Goal: Information Seeking & Learning: Learn about a topic

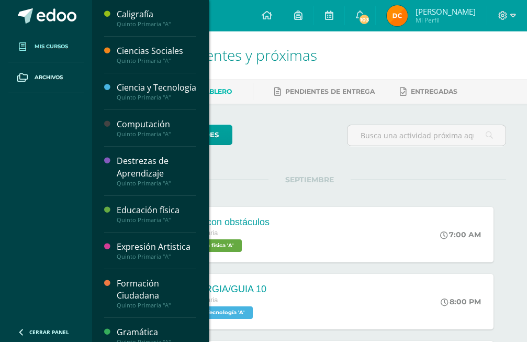
click at [60, 48] on span "Mis cursos" at bounding box center [52, 46] width 34 height 8
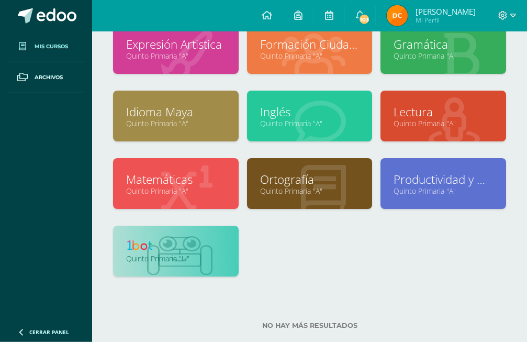
scroll to position [213, 0]
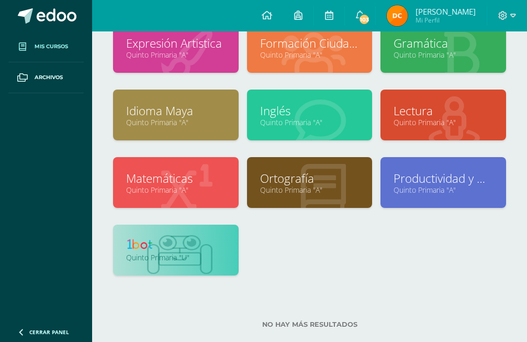
click at [195, 254] on link "Quinto Primaria "U"" at bounding box center [175, 257] width 99 height 10
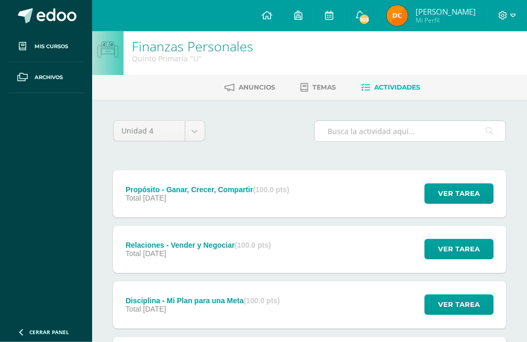
scroll to position [186, 0]
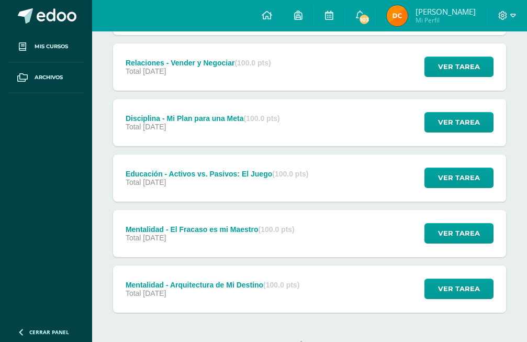
click at [212, 23] on div "Configuración Cerrar sesión [PERSON_NAME] Mi Perfil 103 103 Avisos 1282 avisos …" at bounding box center [309, 15] width 435 height 31
click at [444, 279] on span "Ver tarea" at bounding box center [459, 288] width 42 height 19
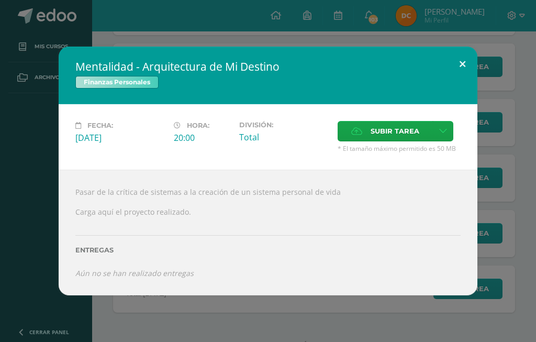
click at [469, 76] on button at bounding box center [463, 65] width 30 height 36
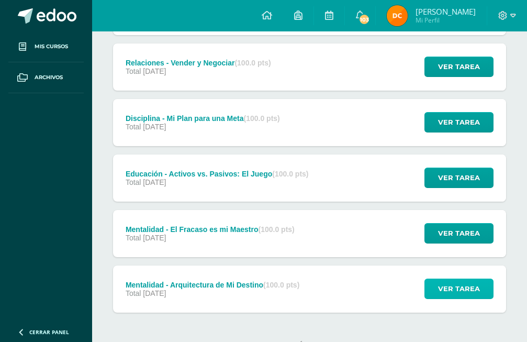
scroll to position [0, 0]
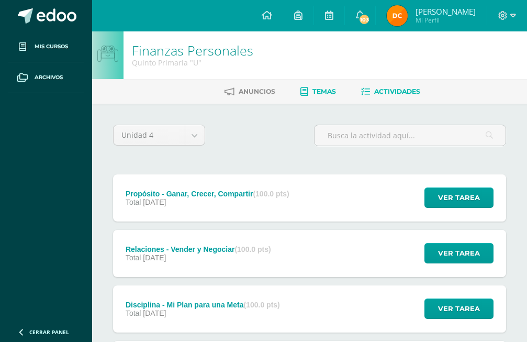
click at [312, 85] on link "Temas" at bounding box center [319, 91] width 36 height 17
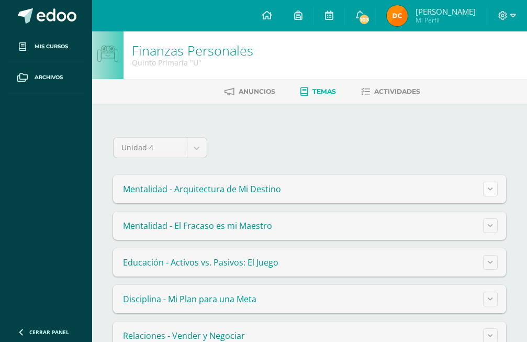
click at [490, 186] on icon at bounding box center [490, 189] width 5 height 6
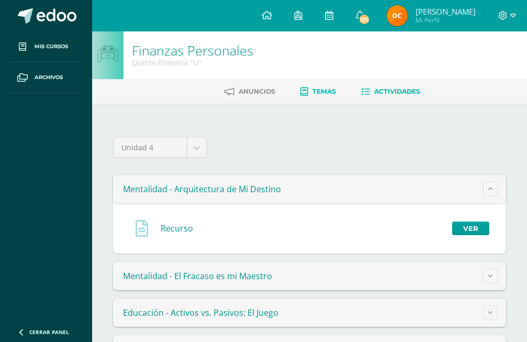
click at [402, 90] on span "Actividades" at bounding box center [397, 91] width 46 height 8
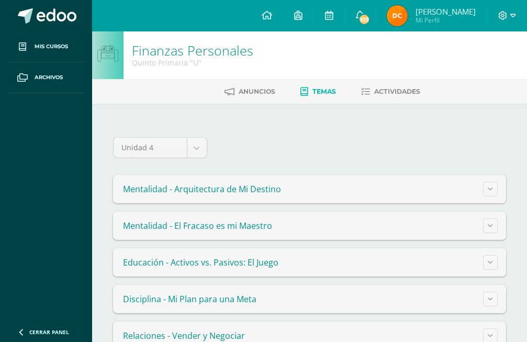
scroll to position [65, 0]
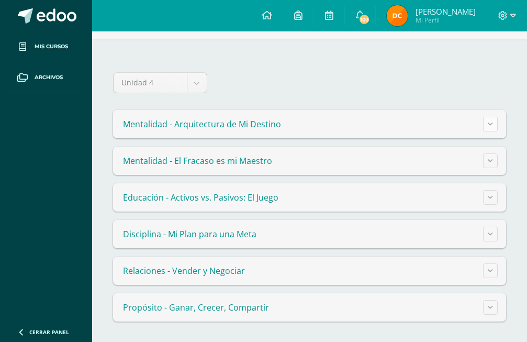
click at [489, 129] on button at bounding box center [490, 124] width 15 height 15
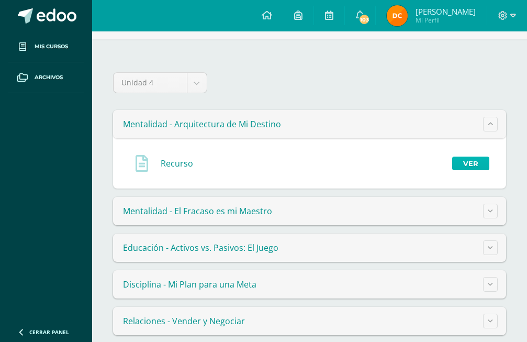
click at [469, 162] on link "Ver" at bounding box center [470, 164] width 37 height 14
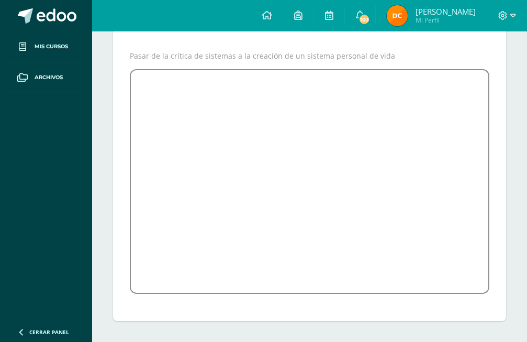
scroll to position [121, 0]
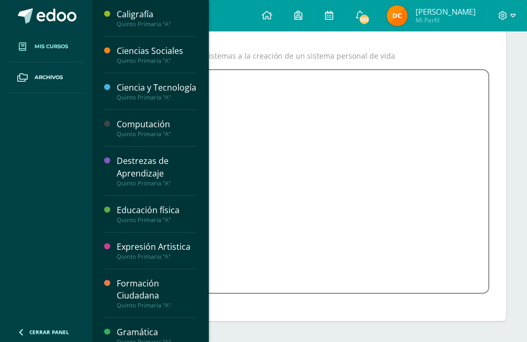
click at [56, 46] on span "Mis cursos" at bounding box center [52, 46] width 34 height 8
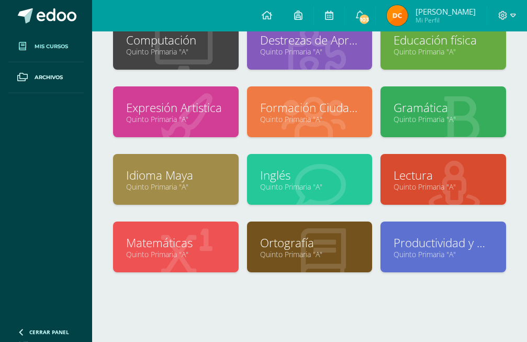
scroll to position [152, 0]
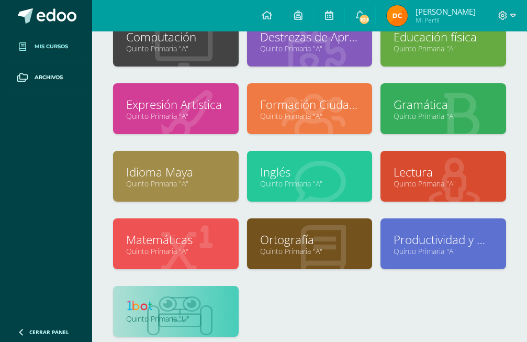
click at [167, 317] on link "Quinto Primaria "U"" at bounding box center [175, 319] width 99 height 10
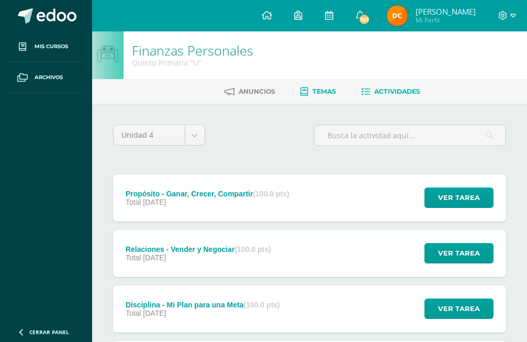
click at [326, 86] on link "Temas" at bounding box center [319, 91] width 36 height 17
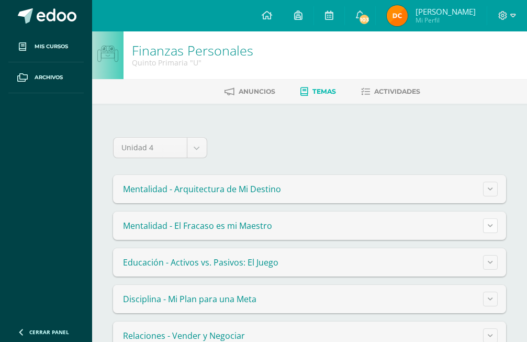
click at [497, 228] on button at bounding box center [490, 225] width 15 height 15
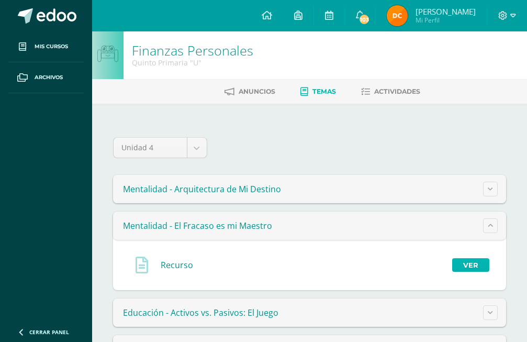
click at [472, 270] on link "Ver" at bounding box center [470, 265] width 37 height 14
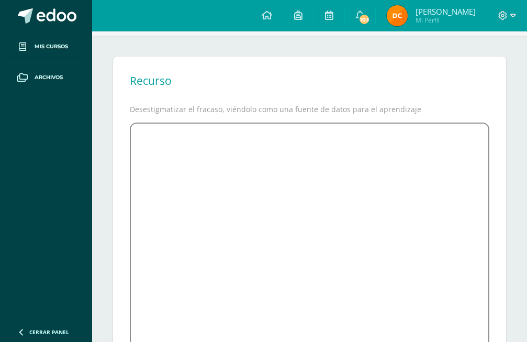
scroll to position [121, 0]
